Goal: Transaction & Acquisition: Purchase product/service

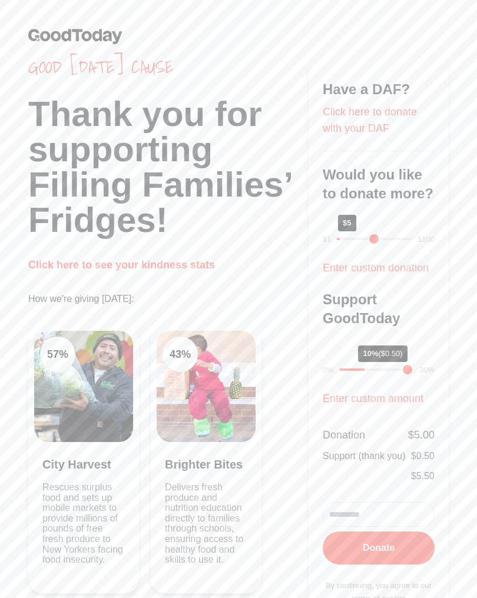
type input "*"
click at [373, 371] on input "range" at bounding box center [377, 370] width 74 height 2
type input "*"
click at [386, 547] on button "Donate" at bounding box center [379, 548] width 112 height 33
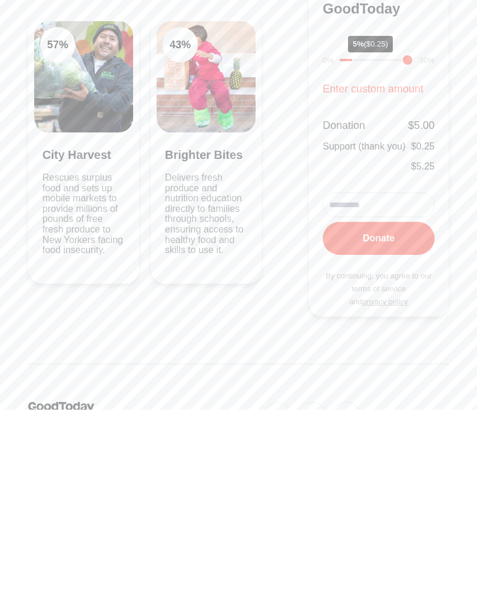
type input "**********"
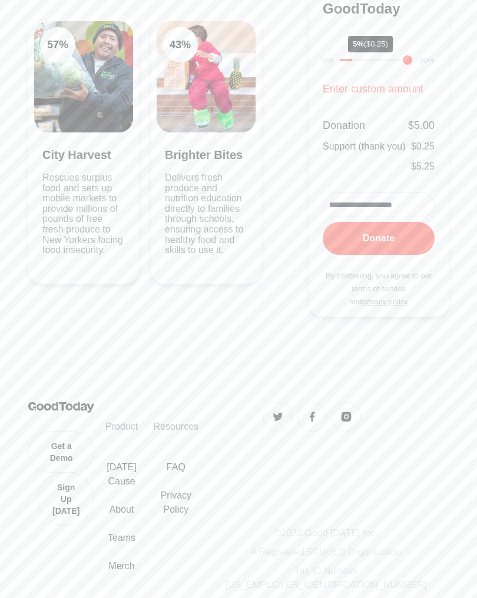
click at [408, 234] on button "Donate" at bounding box center [379, 238] width 112 height 33
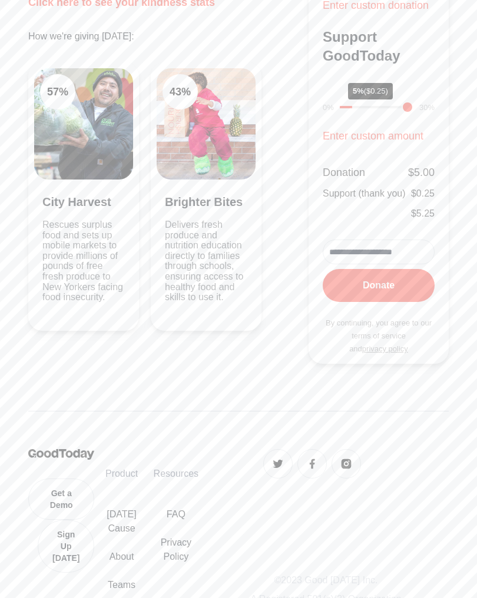
scroll to position [257, 0]
